Goal: Transaction & Acquisition: Book appointment/travel/reservation

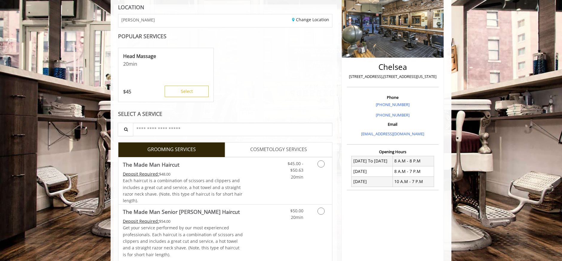
scroll to position [111, 0]
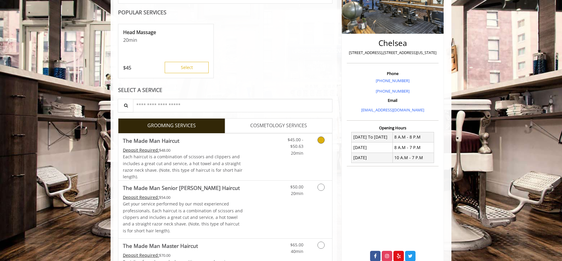
click at [321, 142] on icon "Grooming services" at bounding box center [320, 140] width 7 height 7
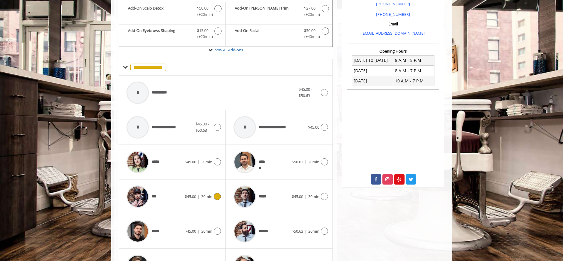
scroll to position [189, 0]
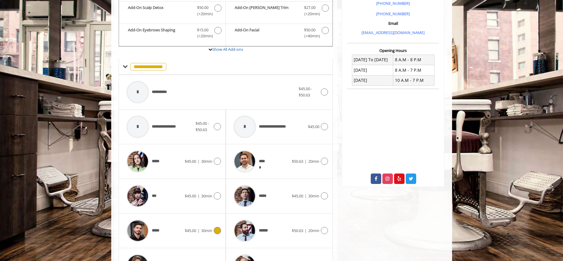
click at [216, 230] on icon at bounding box center [217, 230] width 7 height 7
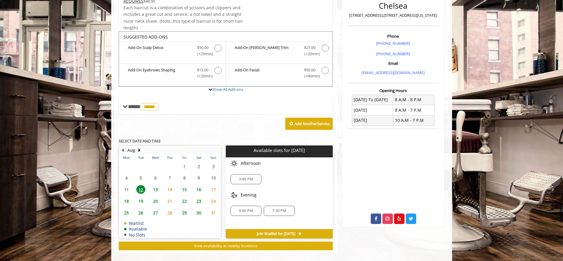
scroll to position [156, 0]
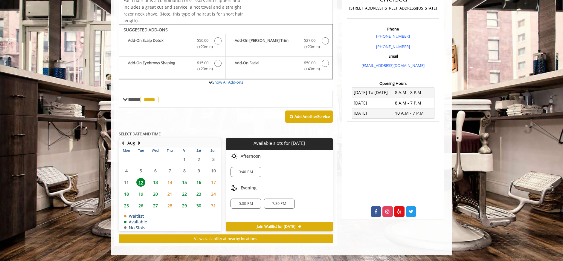
click at [253, 219] on div "Choose a time below for [DATE] Afternoon 3:40 PM Evening 5:00 PM 7:30 PM" at bounding box center [279, 186] width 107 height 72
click at [250, 204] on span "5:00 PM" at bounding box center [246, 203] width 14 height 5
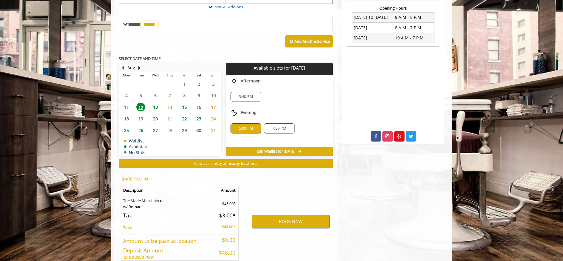
scroll to position [264, 0]
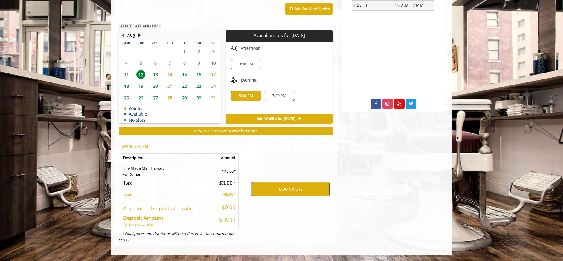
click at [290, 185] on button "BOOK NOW" at bounding box center [291, 189] width 78 height 14
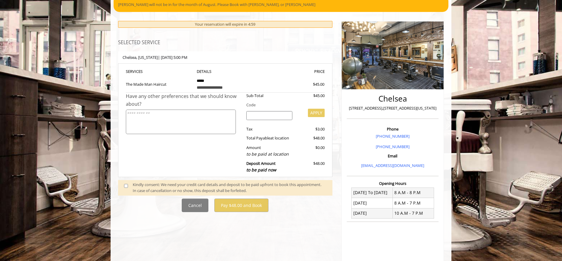
scroll to position [77, 0]
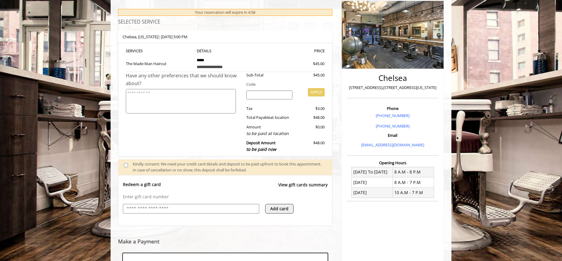
click at [172, 209] on input "text" at bounding box center [191, 208] width 130 height 7
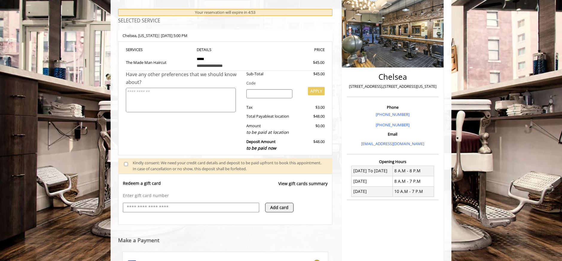
type input "**********"
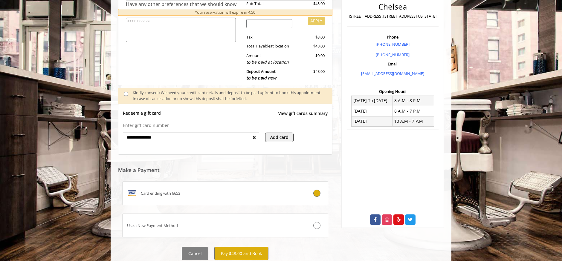
scroll to position [168, 0]
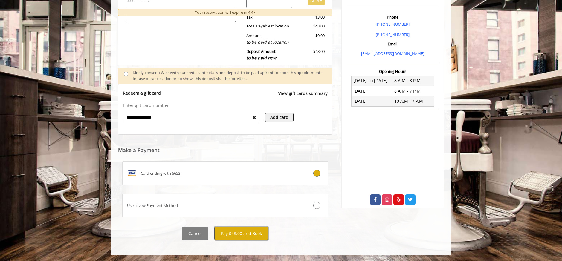
click at [256, 233] on button "Pay $48.00 and Book" at bounding box center [241, 233] width 54 height 13
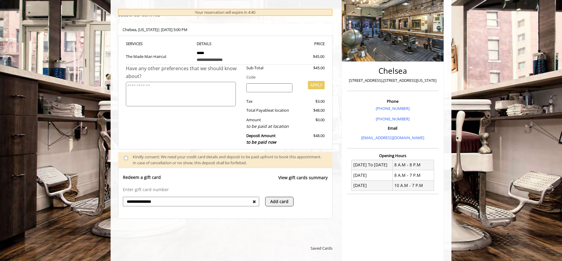
scroll to position [11, 0]
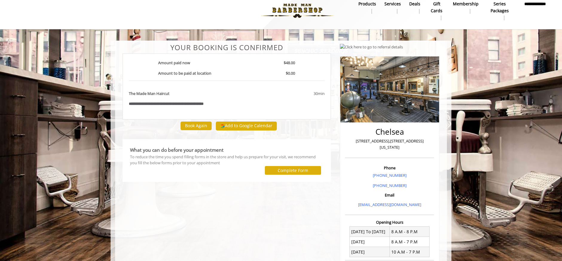
scroll to position [13, 0]
